Goal: Information Seeking & Learning: Learn about a topic

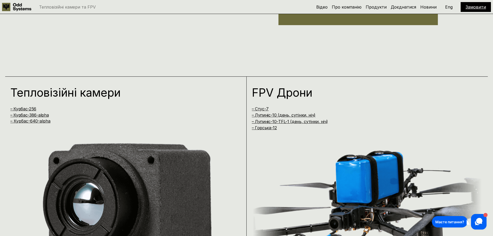
scroll to position [466, 0]
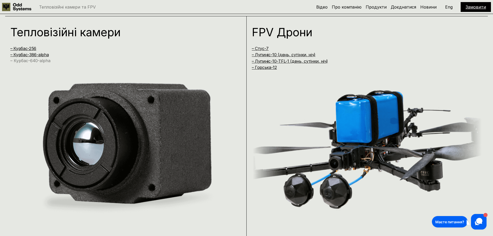
click at [43, 63] on link "– Курбас-640-alpha" at bounding box center [30, 60] width 40 height 5
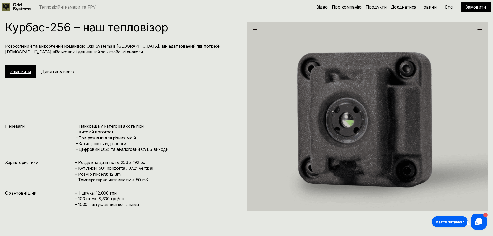
scroll to position [661, 0]
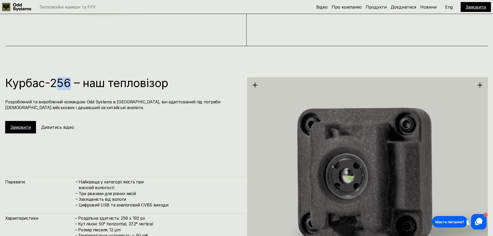
drag, startPoint x: 64, startPoint y: 79, endPoint x: 81, endPoint y: 77, distance: 17.5
click at [81, 77] on div "Курбас-256 – наш тепловізор Розроблений та вироблений командою Odd Systems в [G…" at bounding box center [246, 164] width 493 height 236
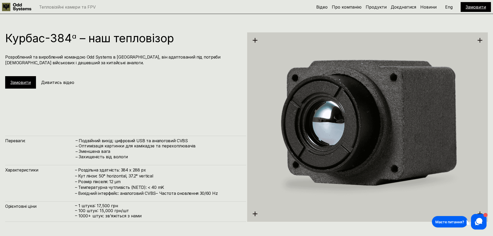
scroll to position [946, 0]
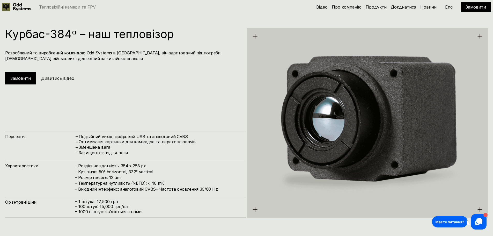
drag, startPoint x: 100, startPoint y: 202, endPoint x: 134, endPoint y: 200, distance: 33.5
click at [116, 202] on p "– 1 штука: 17,500 грн" at bounding box center [158, 201] width 166 height 5
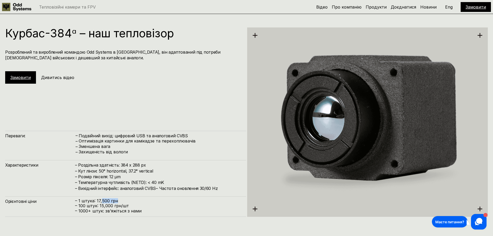
scroll to position [972, 0]
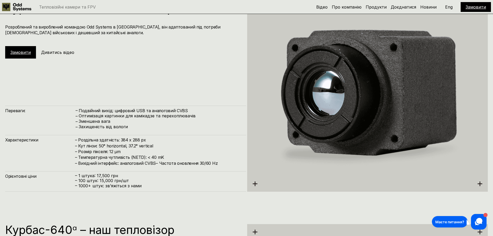
click at [132, 182] on p "– 100 штук: 15,000 грн/шт" at bounding box center [158, 180] width 166 height 5
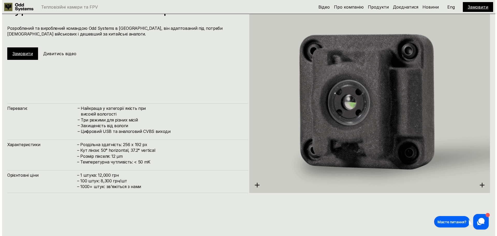
scroll to position [765, 0]
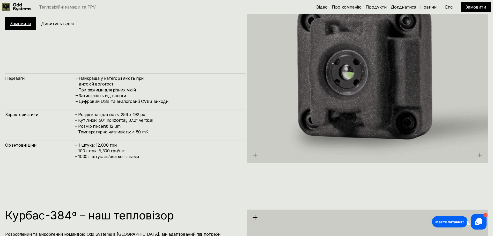
click at [68, 24] on h5 "Дивитись відео" at bounding box center [57, 24] width 33 height 6
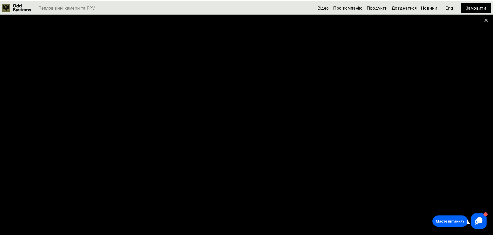
scroll to position [466, 0]
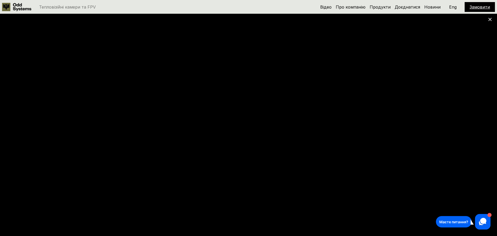
click at [490, 19] on use at bounding box center [489, 19] width 3 height 3
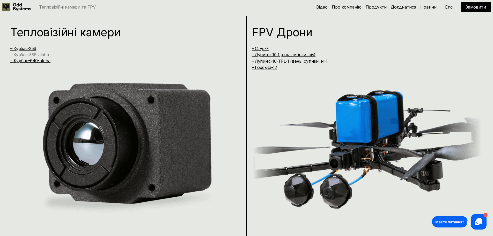
click at [41, 56] on link "– Курбас-386-alpha" at bounding box center [29, 54] width 38 height 5
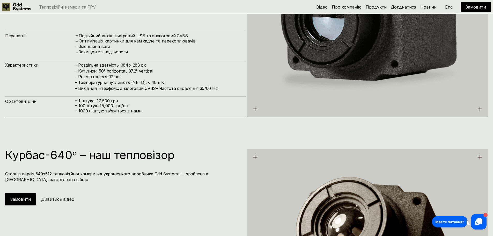
scroll to position [943, 0]
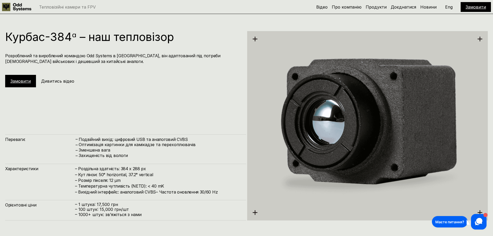
click at [49, 79] on h5 "Дивитись відео" at bounding box center [57, 81] width 33 height 6
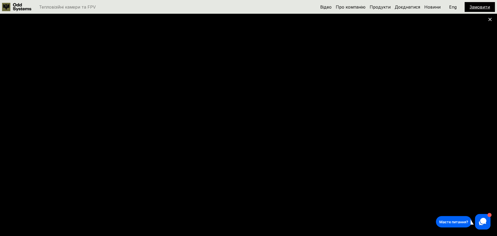
click at [487, 18] on div at bounding box center [248, 118] width 497 height 236
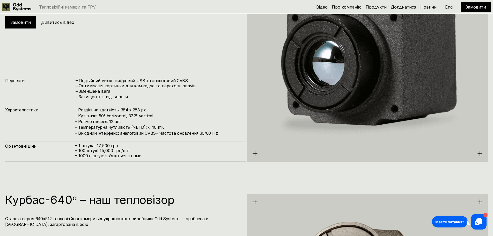
scroll to position [1072, 0]
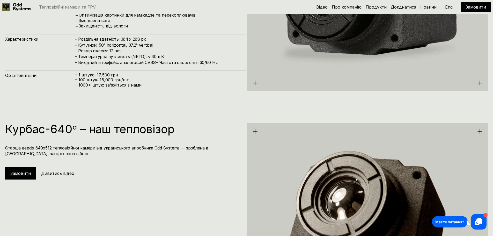
click at [59, 171] on h5 "Дивитись відео" at bounding box center [57, 173] width 33 height 6
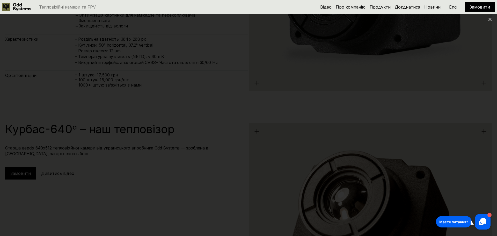
click at [491, 21] on icon at bounding box center [490, 20] width 4 height 4
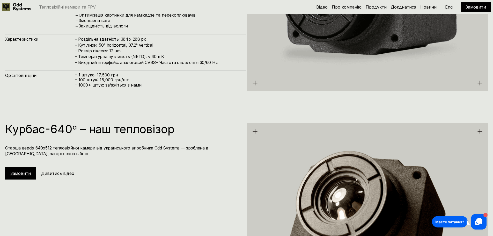
click at [35, 111] on div "Курбас-640ᵅ – наш тепловізор Старша версія 640х512 тепловізійної камери від [DE…" at bounding box center [246, 224] width 493 height 236
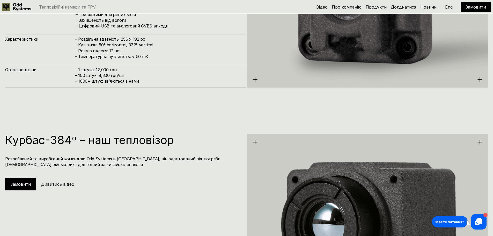
scroll to position [839, 0]
click at [145, 121] on div "Курбас-384ᵅ – наш тепловізор Розроблений та вироблений командою Odd Systems в […" at bounding box center [246, 221] width 493 height 236
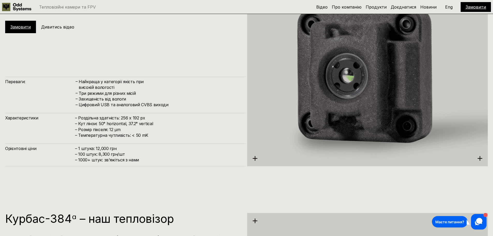
scroll to position [710, 0]
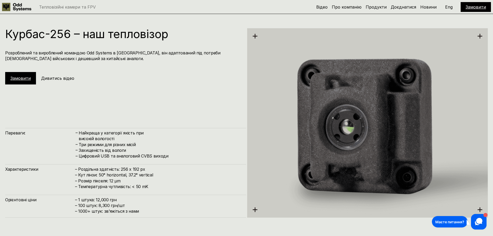
click at [53, 79] on h5 "Дивитись відео" at bounding box center [57, 78] width 33 height 6
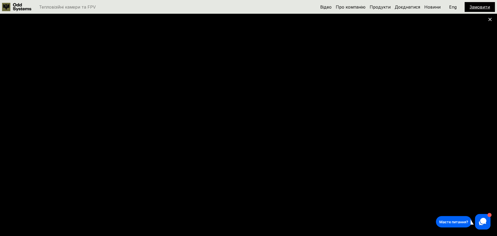
click at [489, 20] on use at bounding box center [489, 19] width 3 height 3
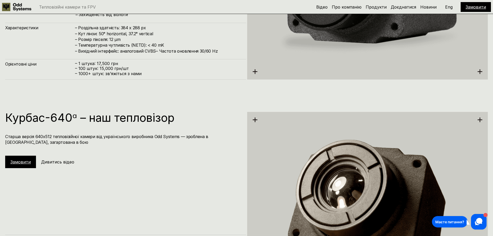
scroll to position [1124, 0]
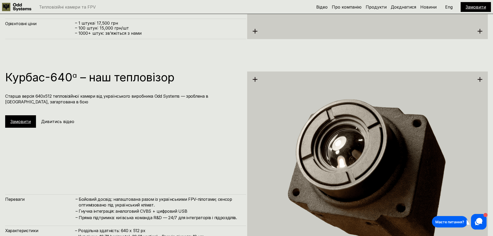
click at [58, 124] on h5 "Дивитись відео" at bounding box center [57, 122] width 33 height 6
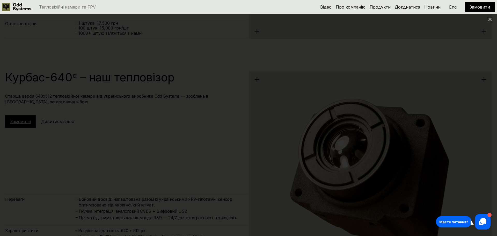
click at [470, 71] on div at bounding box center [248, 118] width 497 height 236
